Goal: Task Accomplishment & Management: Manage account settings

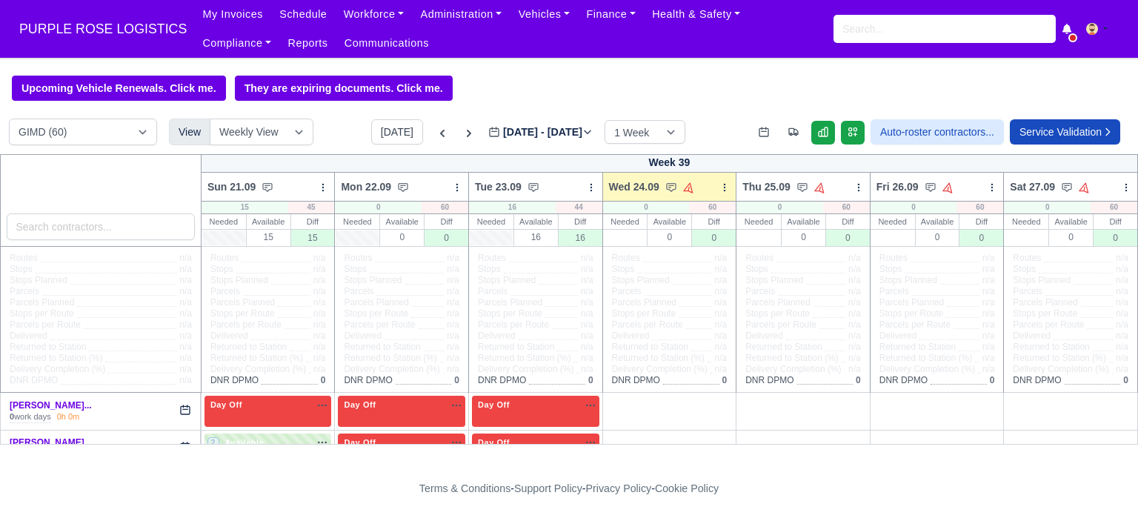
select select "5"
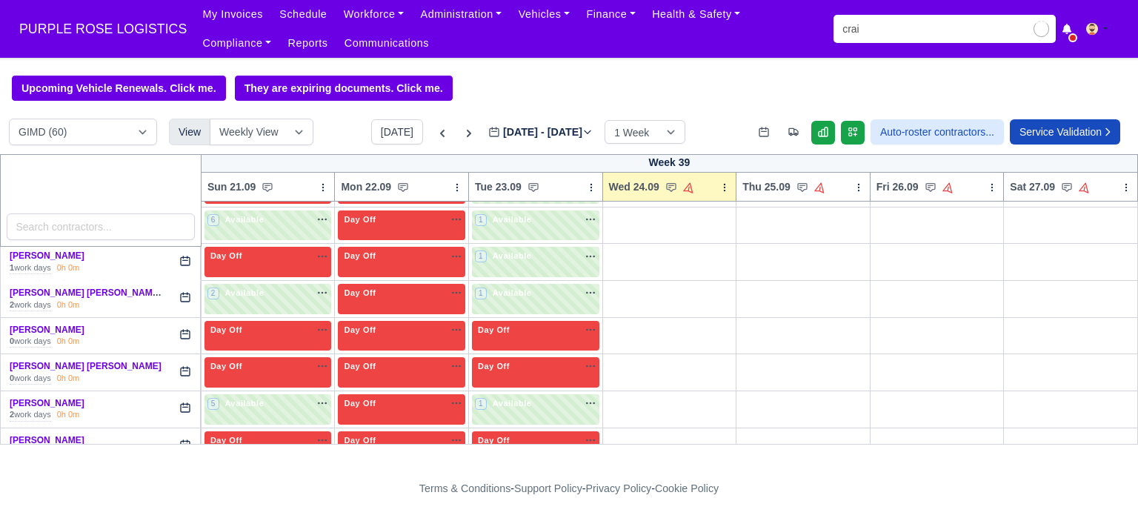
type input "craig"
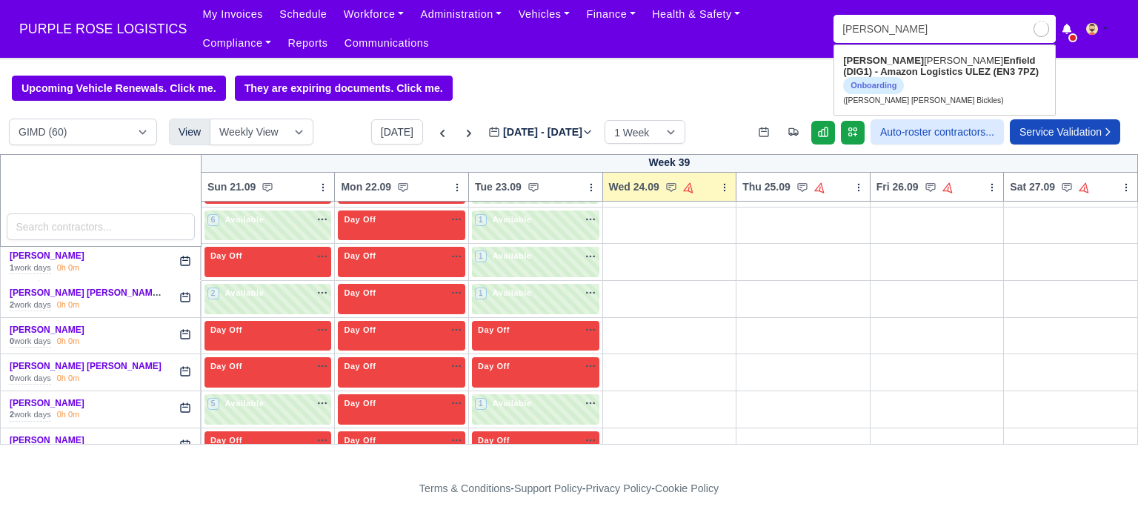
type input "craig Antony Lee Bickles"
click at [889, 79] on span "Onboarding" at bounding box center [873, 85] width 61 height 17
type input "[PERSON_NAME] [PERSON_NAME] Bickles"
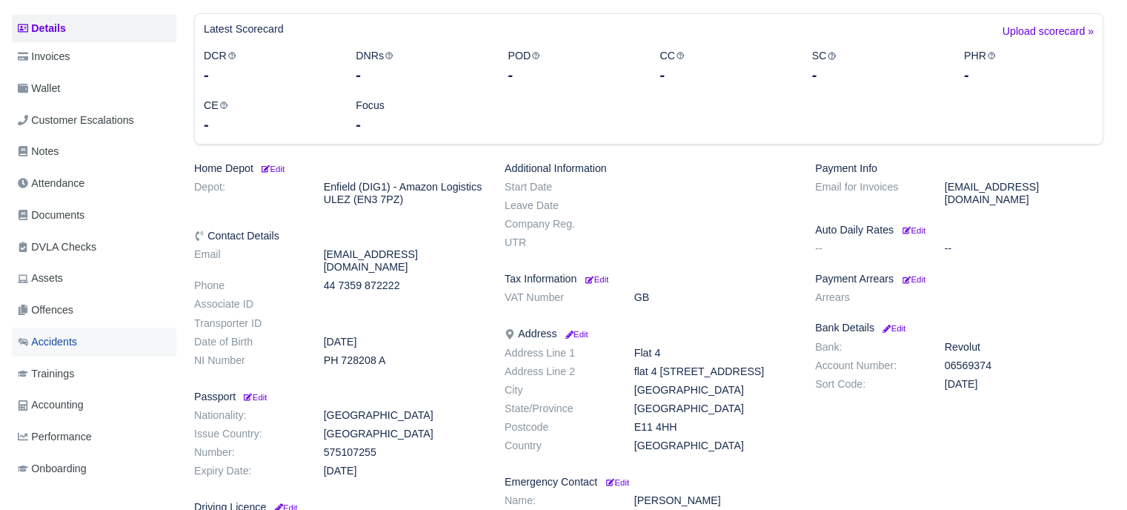
scroll to position [222, 0]
click at [59, 213] on span "Documents" at bounding box center [51, 215] width 67 height 17
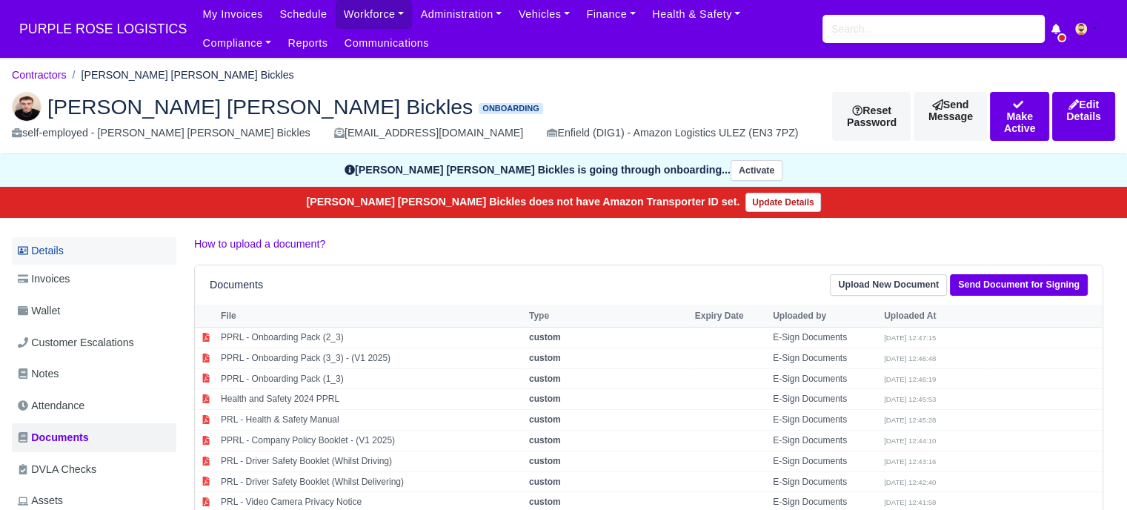
click at [86, 253] on link "Details" at bounding box center [94, 250] width 164 height 27
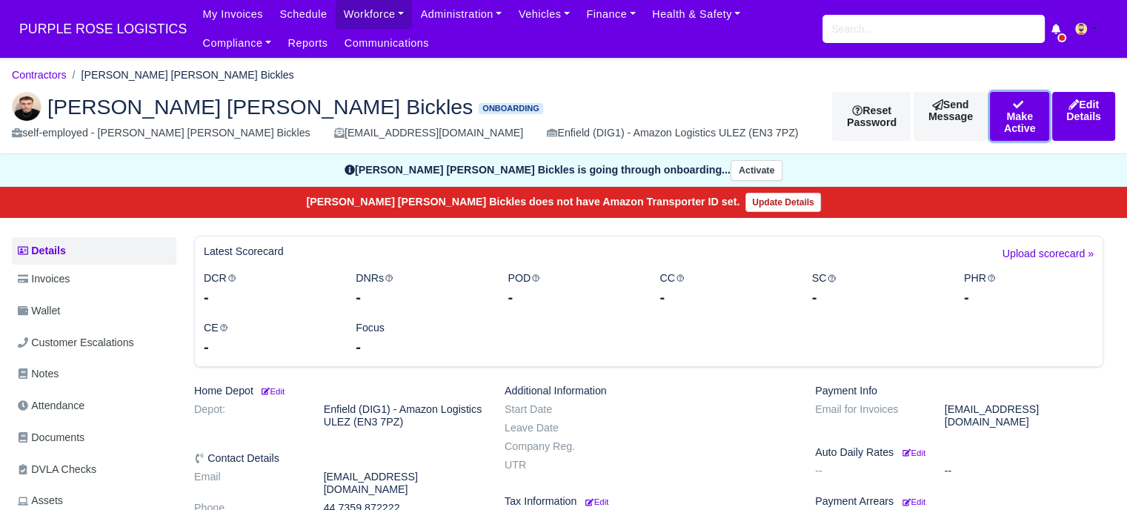
click at [990, 118] on button "Make Active" at bounding box center [1019, 116] width 59 height 49
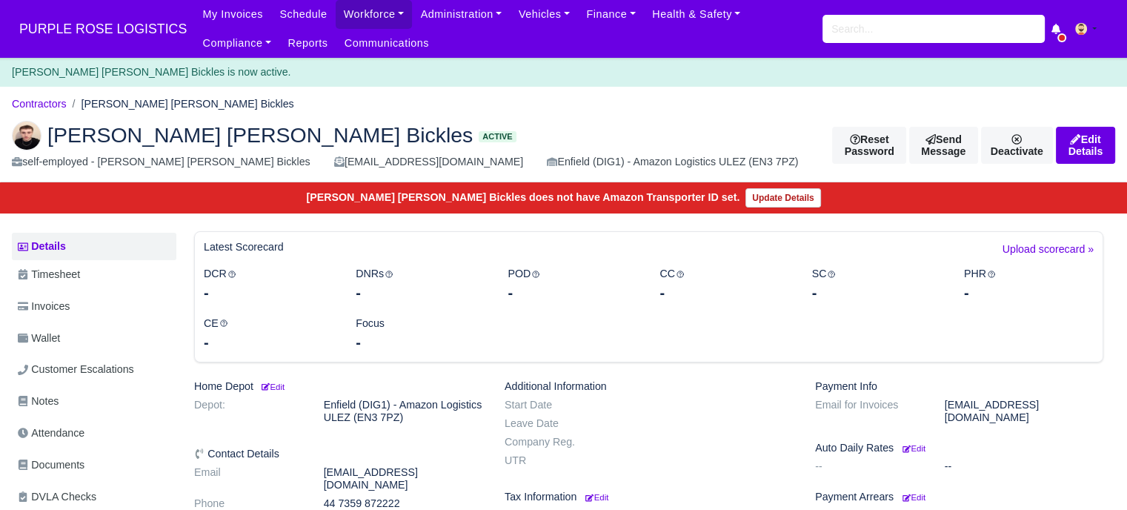
click at [98, 23] on span "PURPLE ROSE LOGISTICS" at bounding box center [103, 29] width 182 height 30
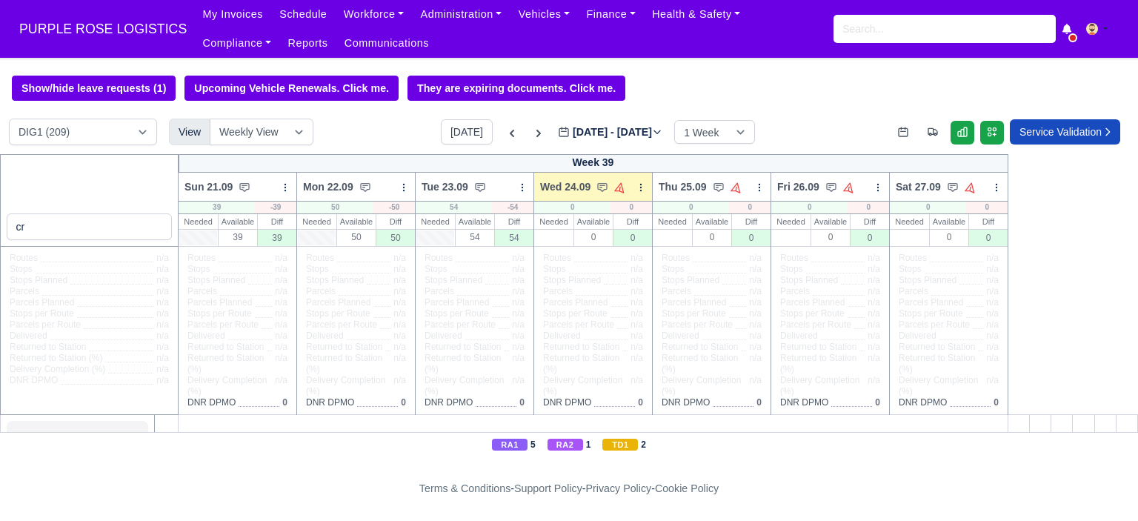
type input "c"
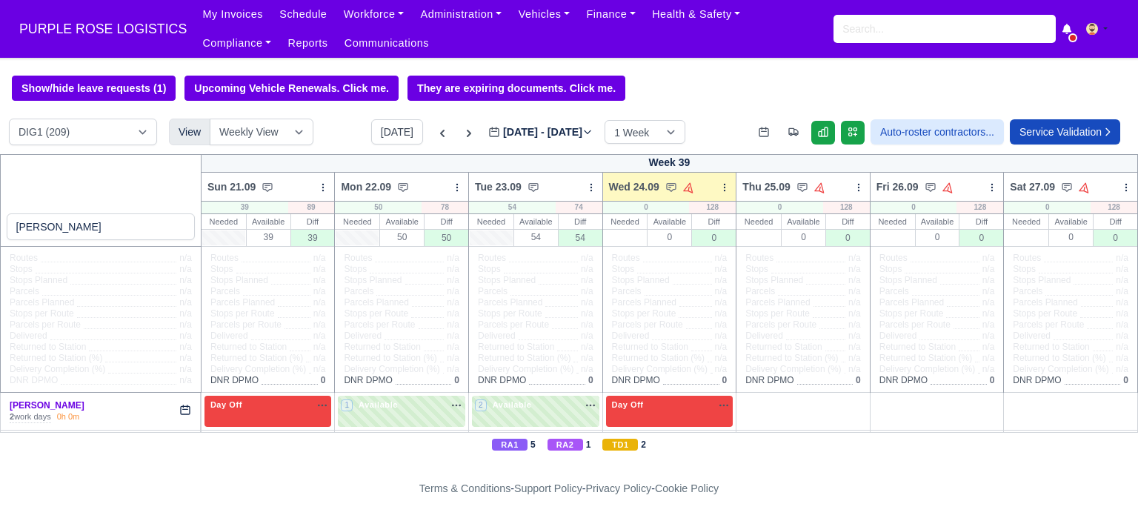
click at [77, 227] on input "craig" at bounding box center [101, 226] width 188 height 27
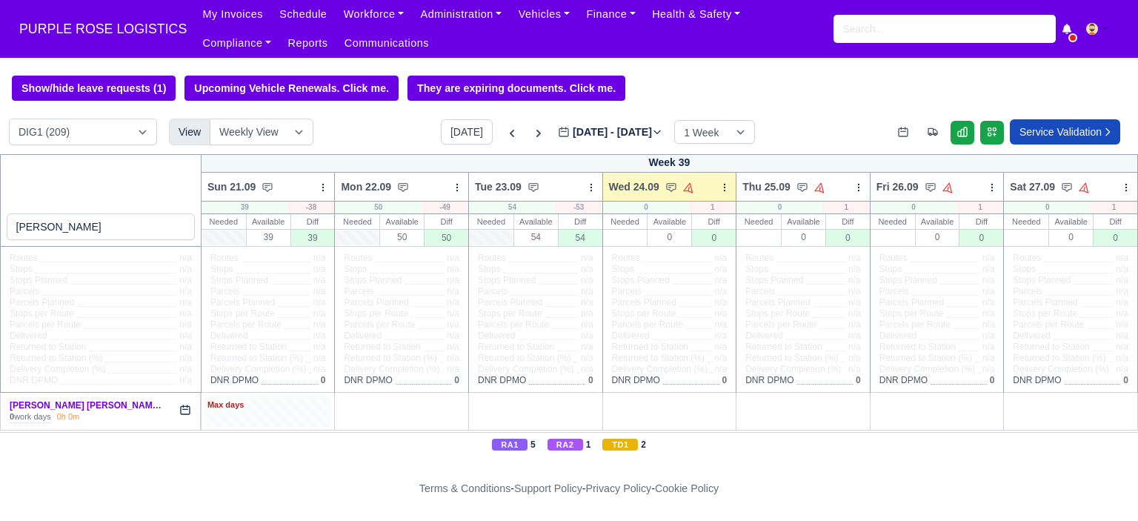
type input "craig"
click at [293, 421] on div "Max days" at bounding box center [267, 411] width 127 height 30
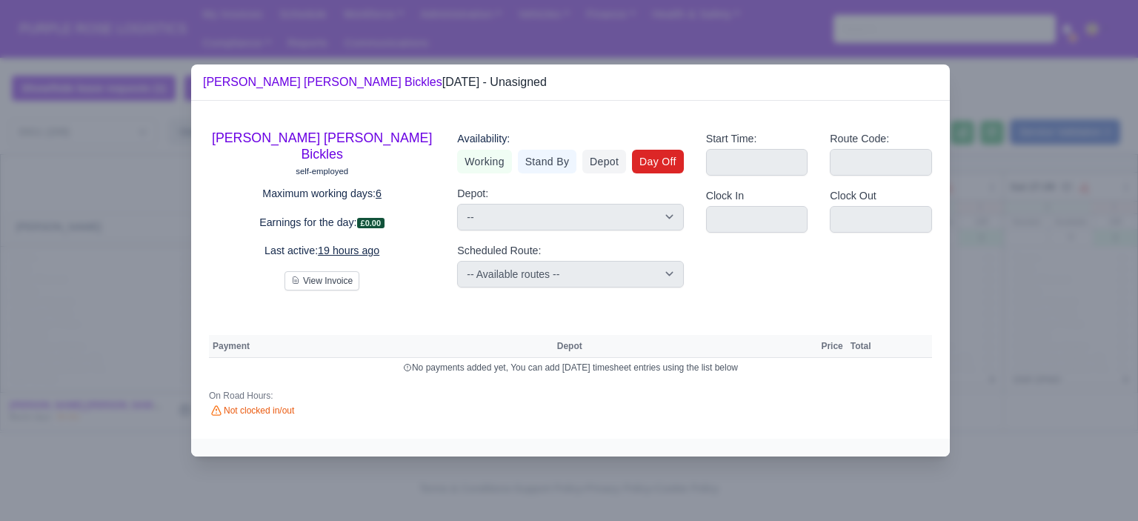
click at [673, 168] on link "Day Off" at bounding box center [658, 162] width 52 height 24
select select
select select "na"
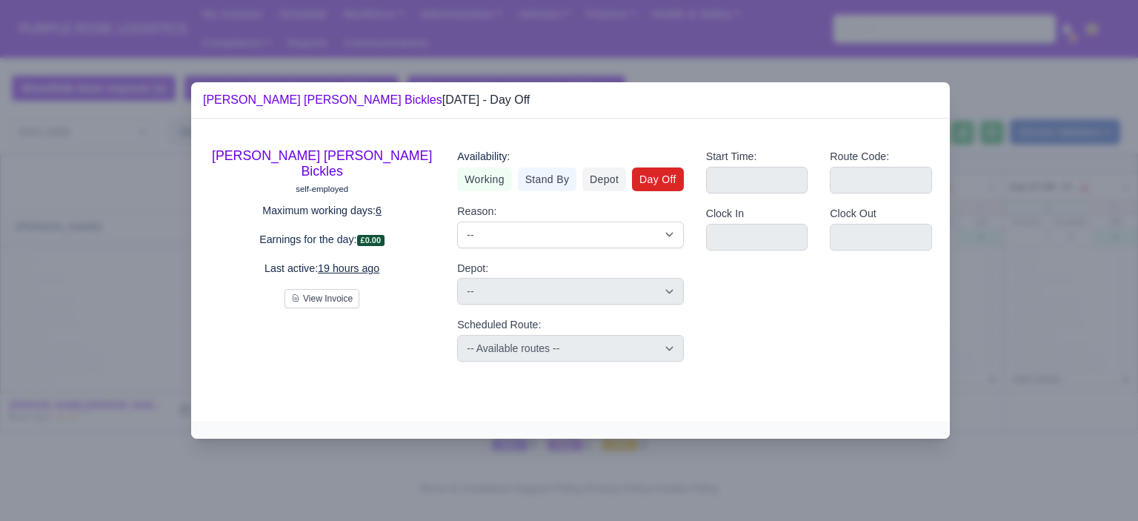
click at [1041, 316] on div at bounding box center [569, 260] width 1138 height 521
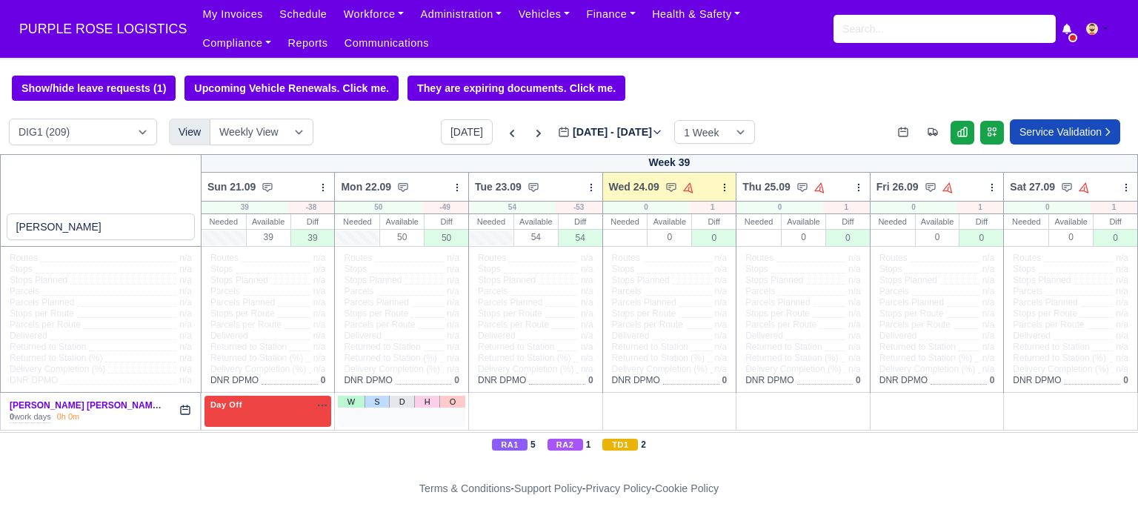
click at [393, 410] on div "W S D H O" at bounding box center [401, 411] width 127 height 30
click at [397, 413] on div "W S D H O" at bounding box center [401, 411] width 127 height 30
click at [353, 403] on link "W" at bounding box center [351, 402] width 26 height 12
click at [377, 408] on span "Available" at bounding box center [378, 404] width 45 height 10
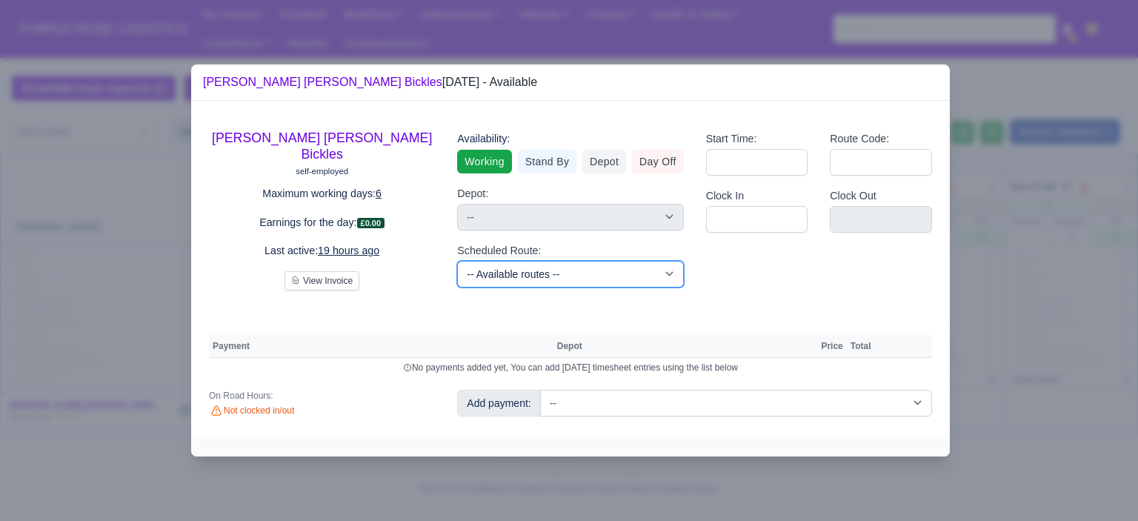
click at [601, 276] on select "-- Available routes -- Standard Parcel - Block of 6 Hours - (SD6) AmFlex RTS Ve…" at bounding box center [570, 274] width 226 height 27
select select "6"
click at [457, 261] on select "-- Available routes -- Standard Parcel - Block of 6 Hours - (SD6) AmFlex RTS Ve…" at bounding box center [570, 274] width 226 height 27
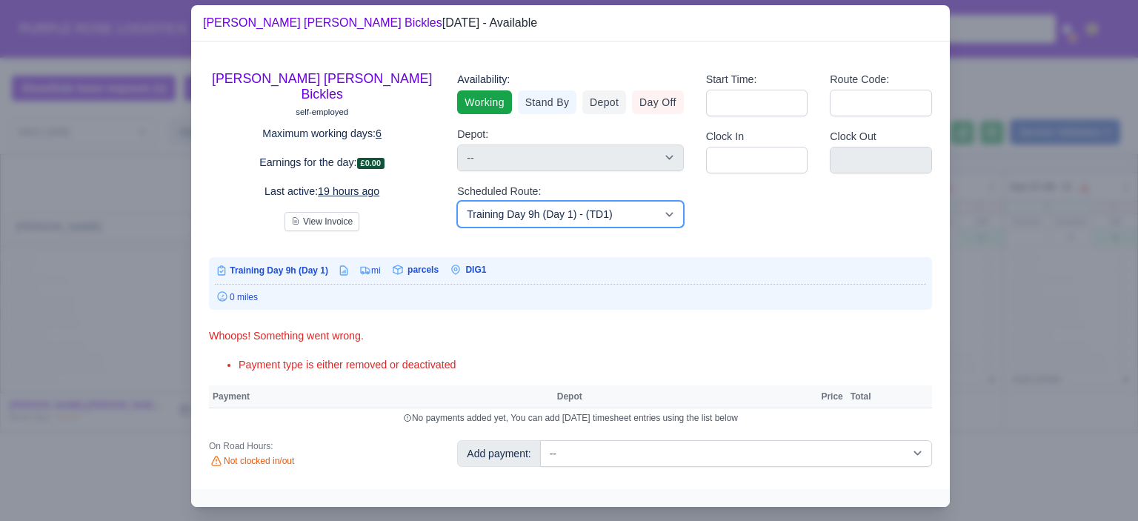
scroll to position [28, 0]
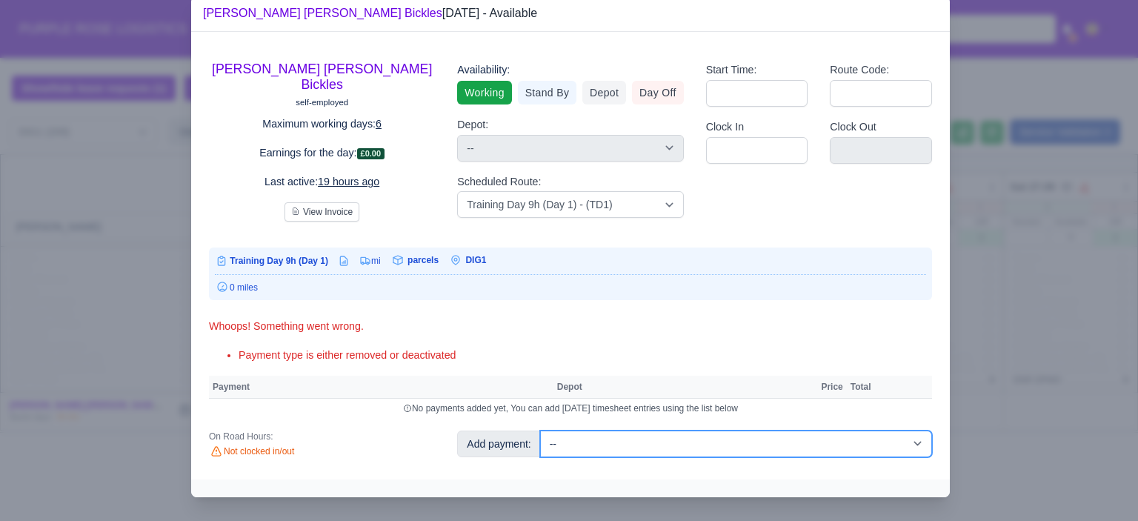
click at [646, 442] on select "-- Additional Hour Support (£14.50) Additional Hour Support (Walkers) (£13.50) …" at bounding box center [736, 443] width 392 height 27
click at [730, 441] on select "-- Additional Hour Support (£14.50) Additional Hour Support (Walkers) (£13.50) …" at bounding box center [736, 443] width 392 height 27
select select "103"
click at [540, 430] on select "-- Additional Hour Support (£14.50) Additional Hour Support (Walkers) (£13.50) …" at bounding box center [736, 443] width 392 height 27
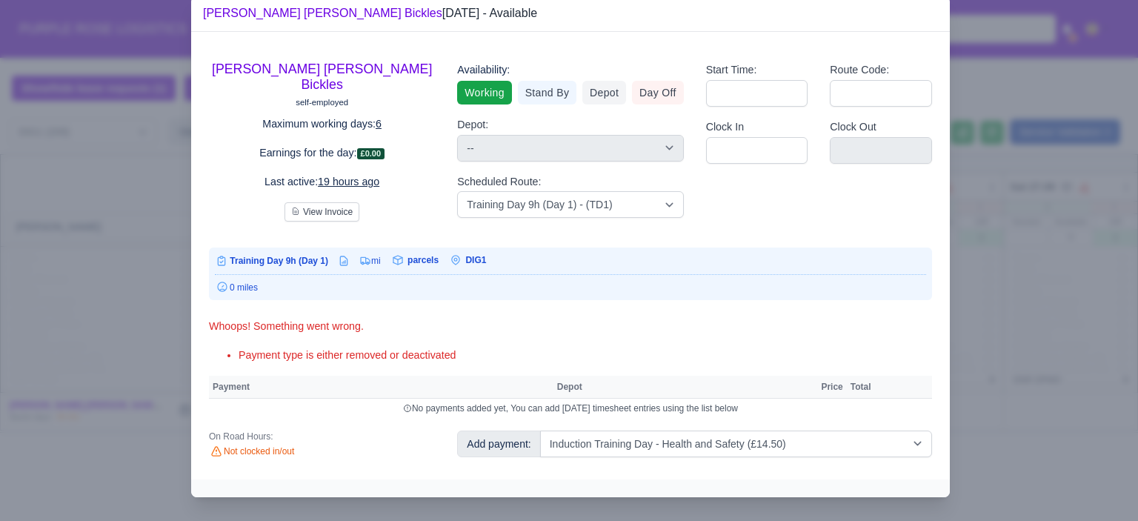
select select "1"
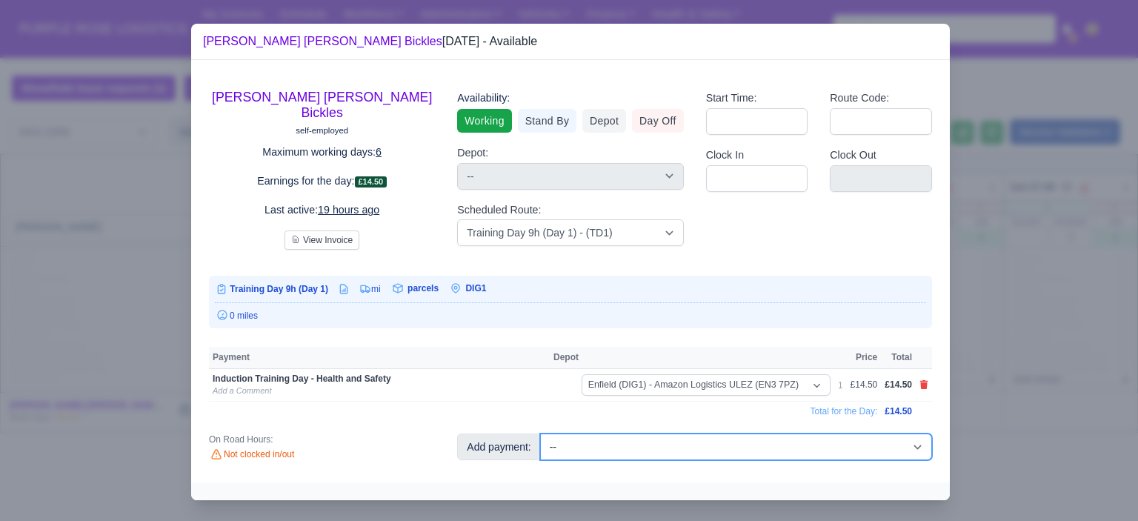
click at [750, 450] on select "-- Additional Hour Support (£14.50) Additional Hour Support (Walkers) (£13.50) …" at bounding box center [736, 446] width 392 height 27
select select "85"
click at [540, 433] on select "-- Additional Hour Support (£14.50) Additional Hour Support (Walkers) (£13.50) …" at bounding box center [736, 446] width 392 height 27
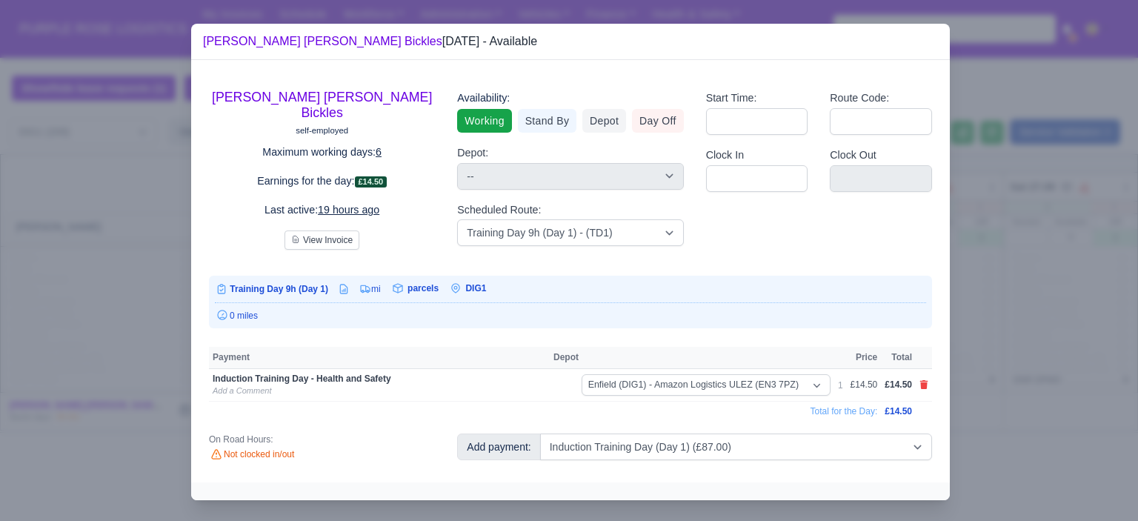
select select "1"
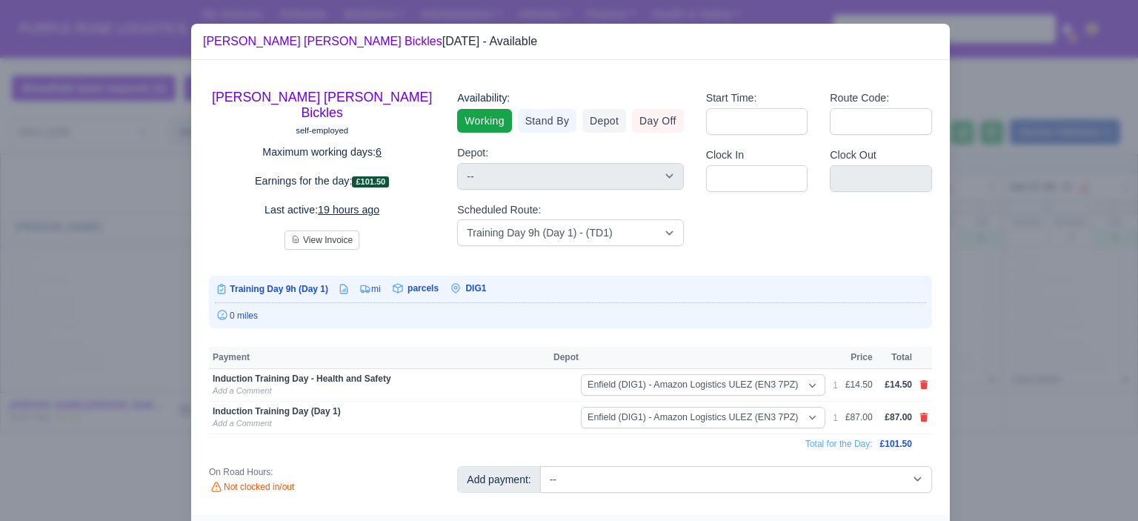
click at [975, 330] on div at bounding box center [569, 260] width 1138 height 521
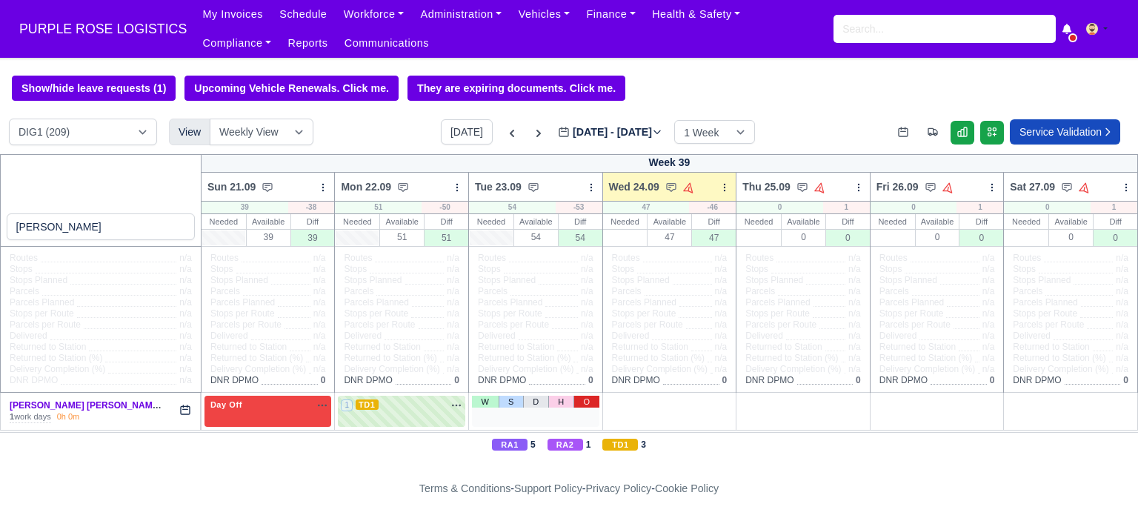
click at [586, 404] on link "O" at bounding box center [586, 402] width 26 height 12
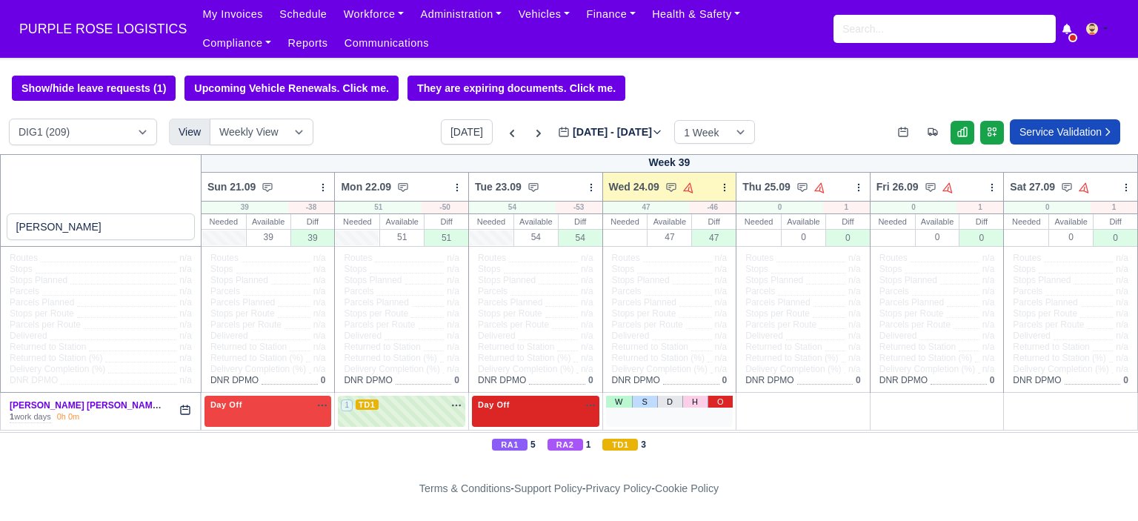
click at [718, 403] on link "O" at bounding box center [720, 402] width 26 height 12
click at [861, 23] on input "search" at bounding box center [944, 29] width 222 height 28
type input "h"
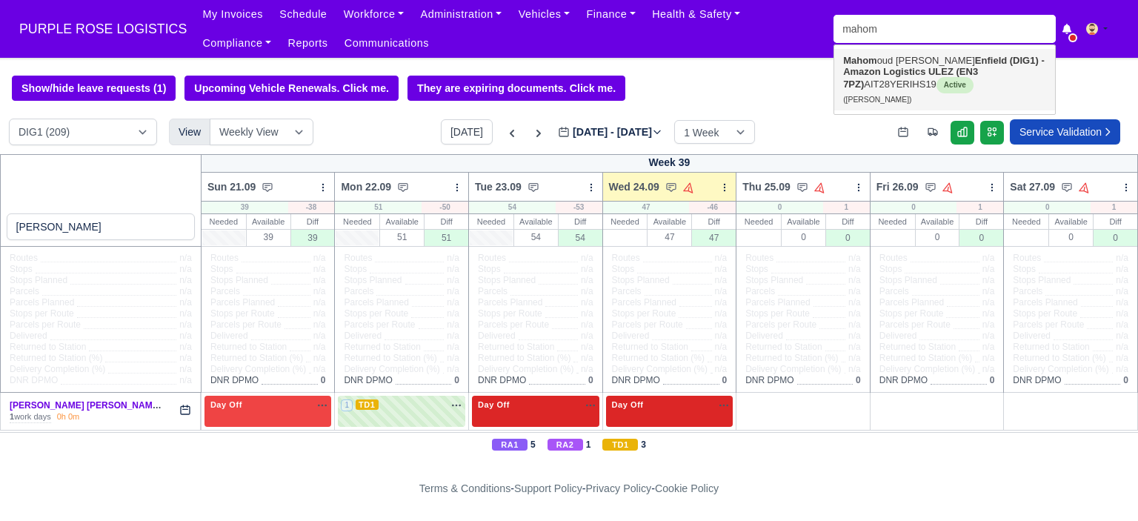
click at [895, 70] on strong "Enfield (DIG1) - Amazon Logistics ULEZ (EN3 7PZ)" at bounding box center [943, 72] width 201 height 35
type input "Mahomoud Mohamed"
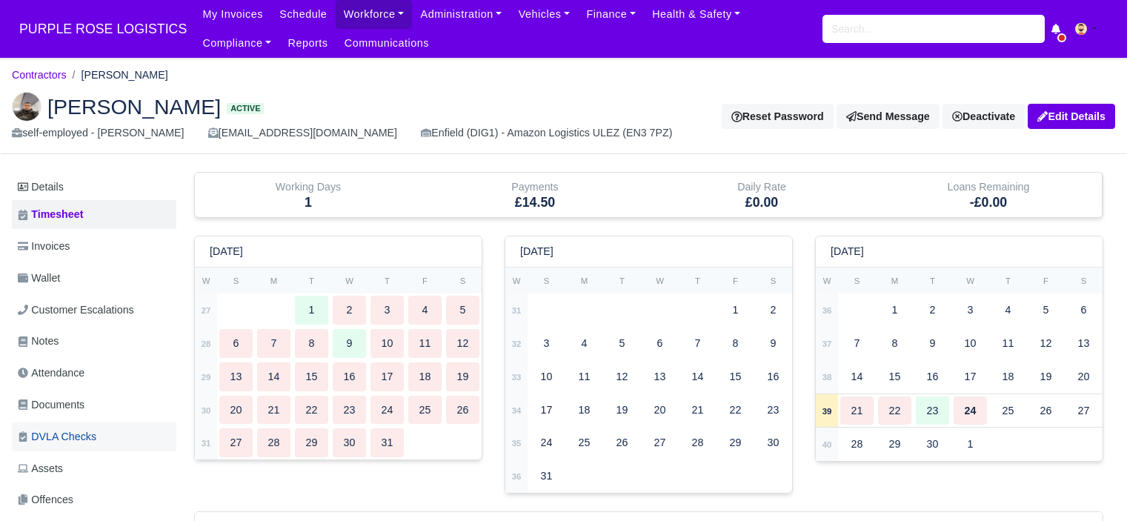
scroll to position [148, 0]
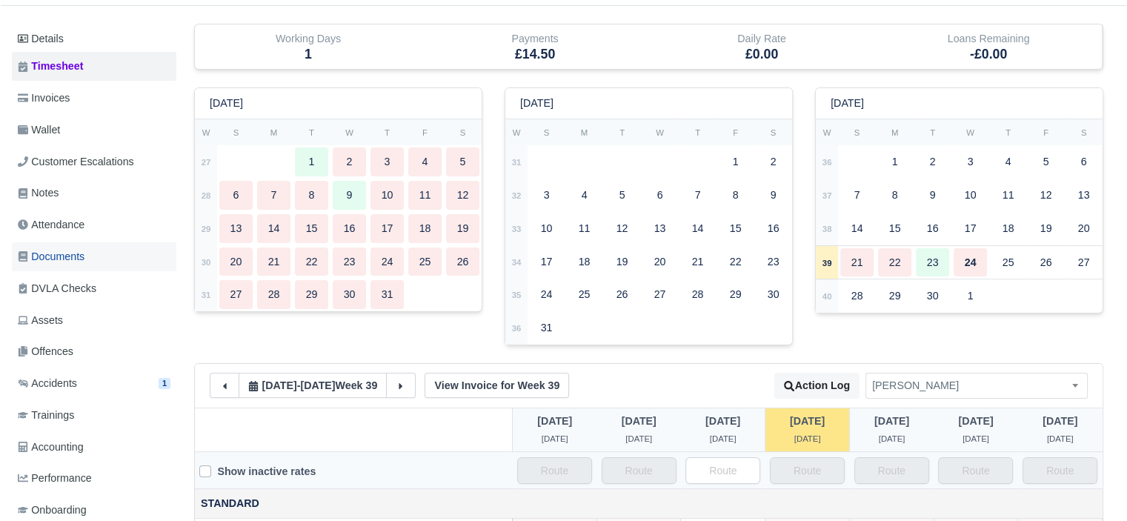
click at [104, 259] on link "Documents" at bounding box center [94, 256] width 164 height 29
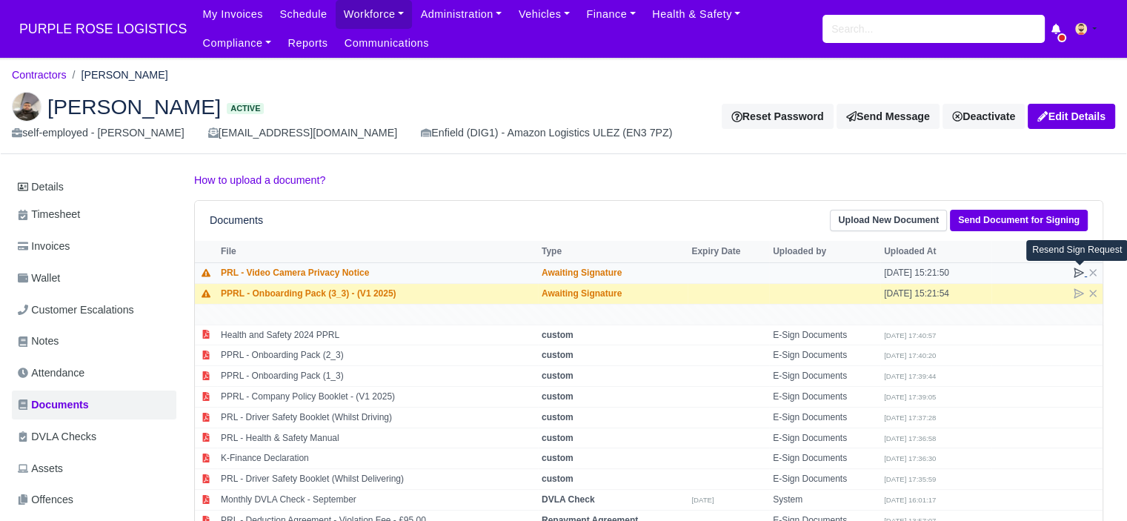
click at [1080, 275] on icon at bounding box center [1079, 273] width 12 height 12
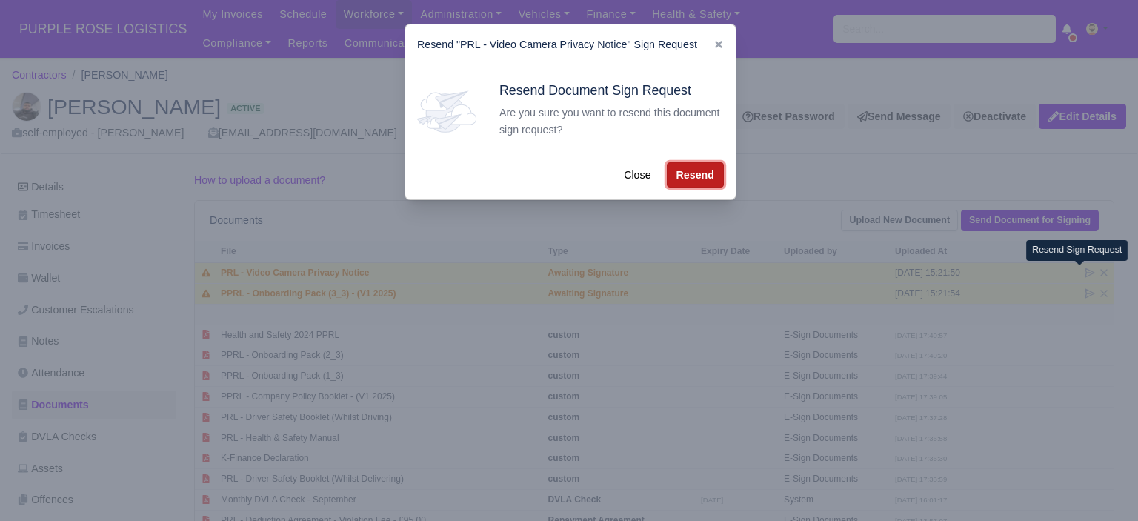
click at [696, 180] on button "Resend" at bounding box center [695, 174] width 57 height 25
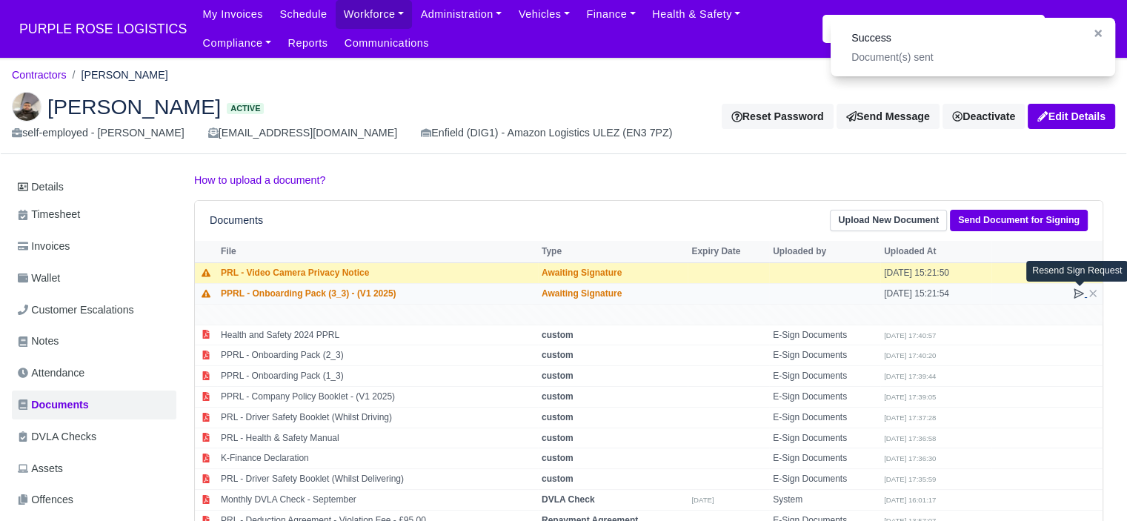
click at [1077, 293] on icon at bounding box center [1078, 293] width 9 height 9
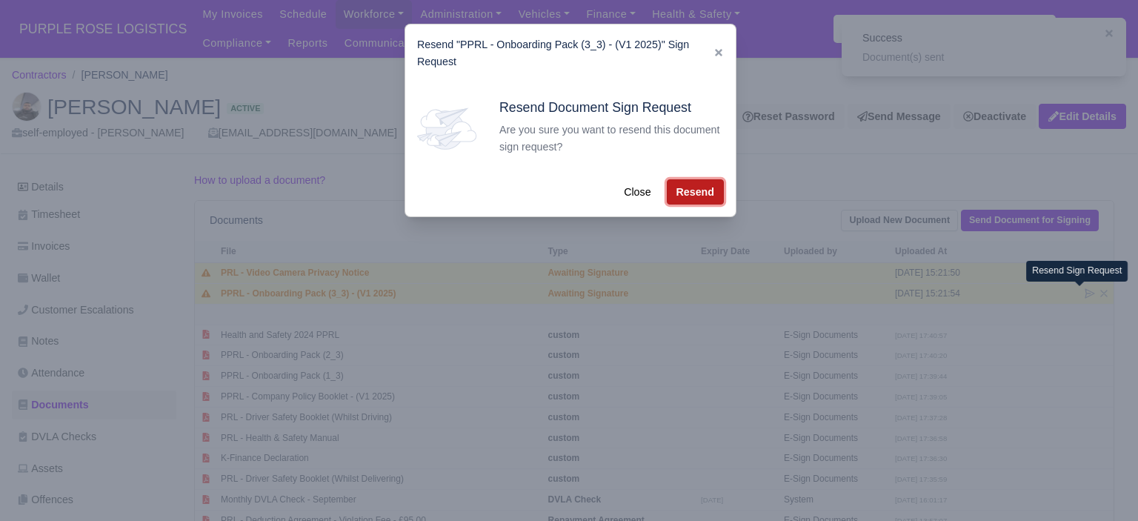
click at [713, 197] on button "Resend" at bounding box center [695, 191] width 57 height 25
